Goal: Task Accomplishment & Management: Manage account settings

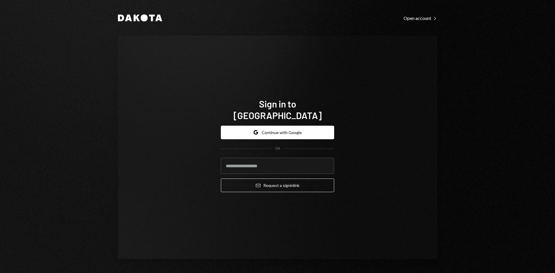
type input "**********"
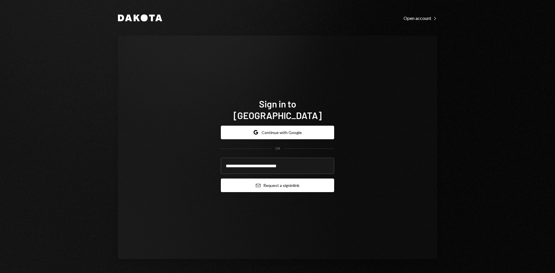
click at [300, 179] on button "Email Request a sign in link" at bounding box center [277, 186] width 113 height 14
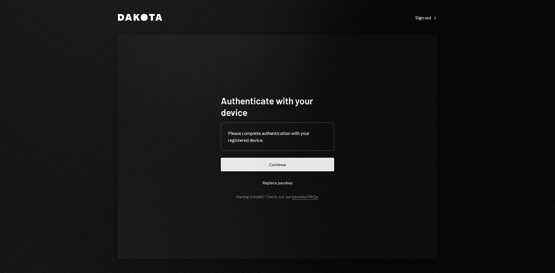
click at [268, 165] on button "Continue" at bounding box center [277, 165] width 113 height 14
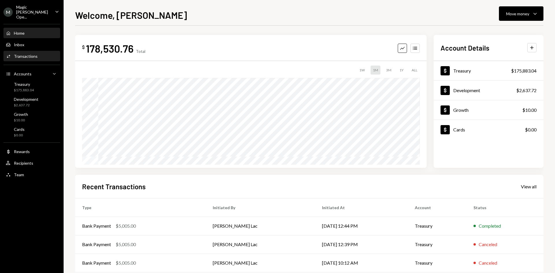
click at [28, 54] on div "Transactions" at bounding box center [26, 56] width 24 height 5
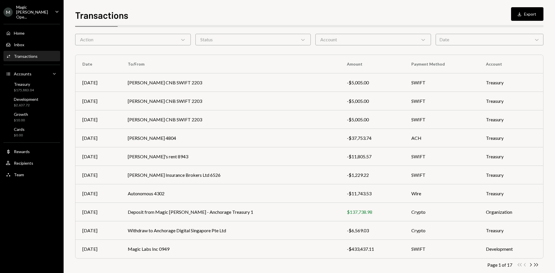
scroll to position [29, 0]
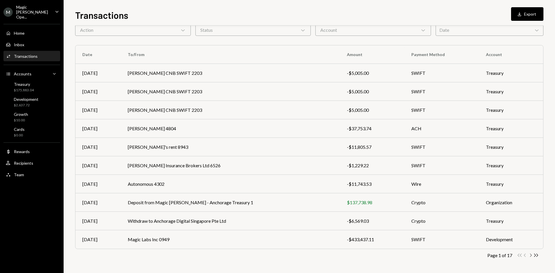
click at [530, 255] on icon "Chevron Right" at bounding box center [530, 255] width 5 height 5
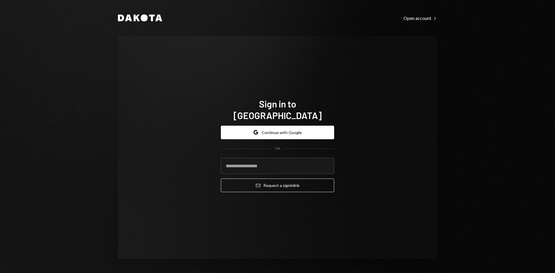
type input "**********"
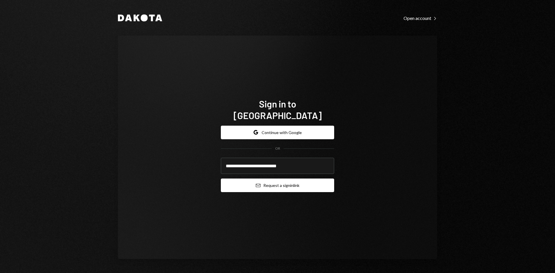
click at [253, 179] on button "Email Request a sign in link" at bounding box center [277, 186] width 113 height 14
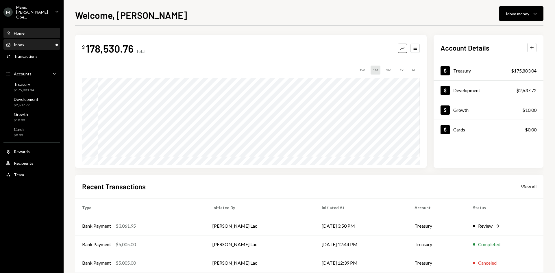
click at [53, 43] on div "Inbox Inbox" at bounding box center [32, 45] width 52 height 10
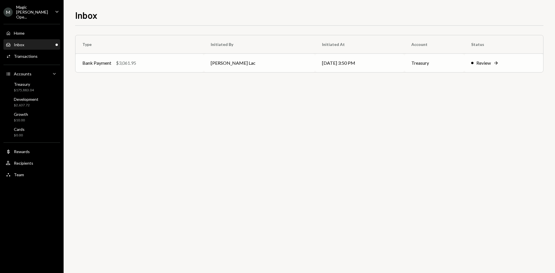
click at [231, 59] on td "[PERSON_NAME] Lac" at bounding box center [259, 63] width 111 height 18
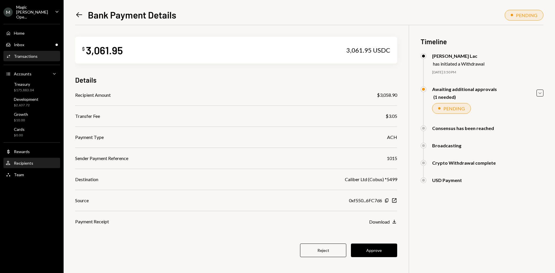
click at [35, 161] on div "User Recipients" at bounding box center [32, 163] width 52 height 5
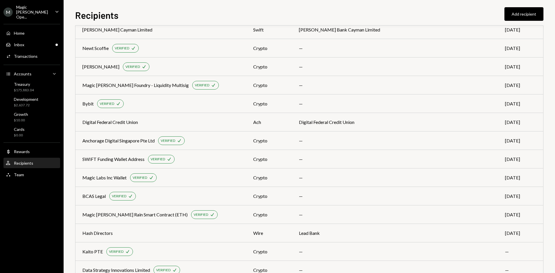
scroll to position [310, 0]
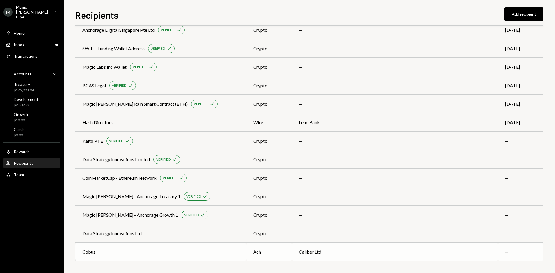
click at [285, 253] on div "ach" at bounding box center [269, 252] width 32 height 7
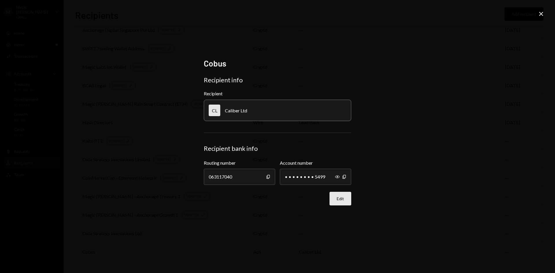
click at [343, 194] on button "Edit" at bounding box center [340, 199] width 22 height 14
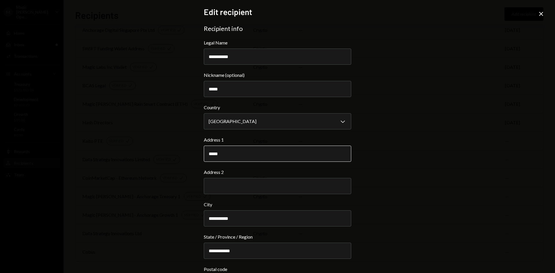
click at [265, 158] on input "*****" at bounding box center [277, 154] width 147 height 16
click at [391, 180] on div "**********" at bounding box center [277, 136] width 555 height 273
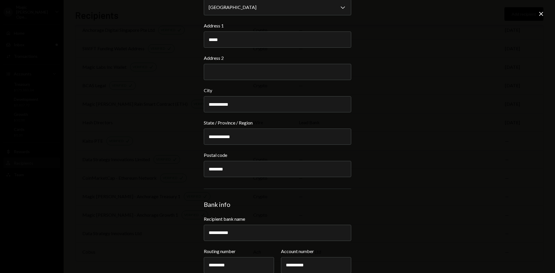
scroll to position [144, 0]
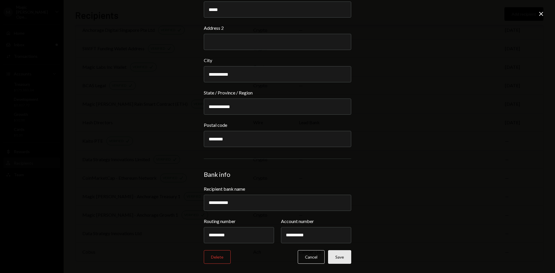
click at [344, 255] on button "Save" at bounding box center [339, 257] width 23 height 14
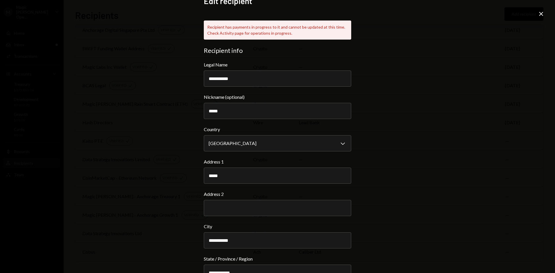
scroll to position [0, 0]
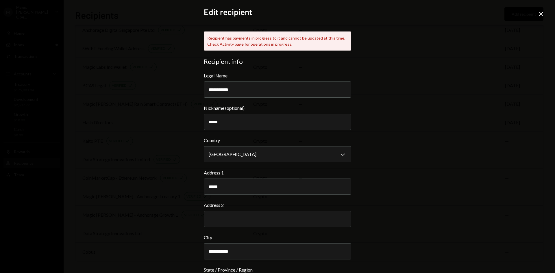
click at [539, 14] on icon "Close" at bounding box center [541, 13] width 7 height 7
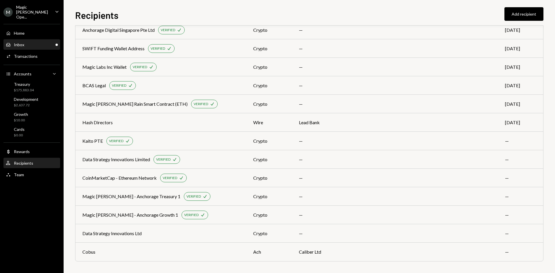
click at [45, 42] on div "Inbox Inbox" at bounding box center [32, 44] width 52 height 5
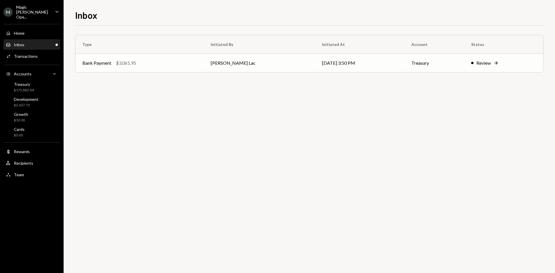
click at [235, 55] on td "[PERSON_NAME] Lac" at bounding box center [259, 63] width 111 height 18
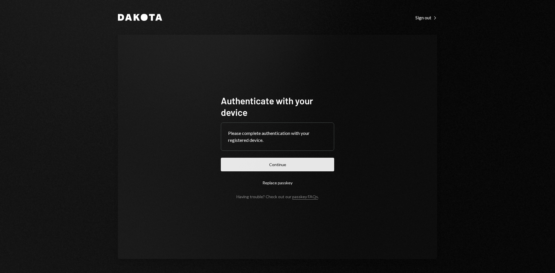
click at [267, 164] on button "Continue" at bounding box center [277, 165] width 113 height 14
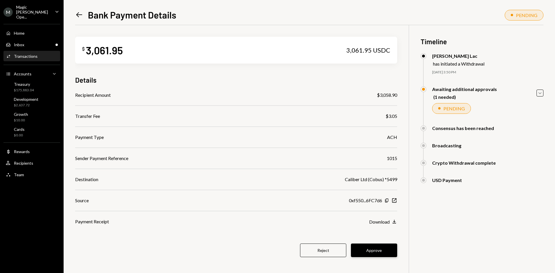
click at [384, 251] on button "Approve" at bounding box center [374, 251] width 46 height 14
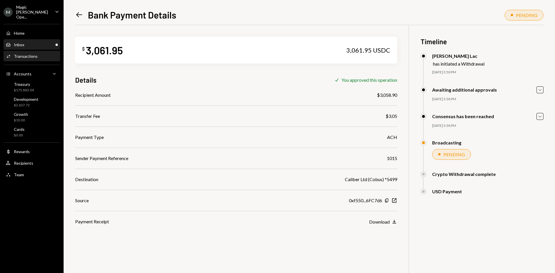
click at [35, 40] on div "Inbox Inbox" at bounding box center [32, 45] width 52 height 10
